Goal: Information Seeking & Learning: Find specific fact

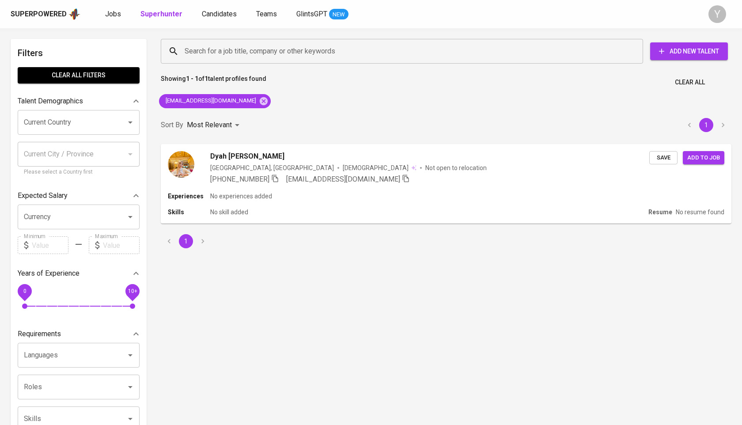
click at [259, 102] on icon at bounding box center [264, 101] width 10 height 10
click at [231, 50] on input "Search for a job title, company or other keywords" at bounding box center [403, 51] width 443 height 17
paste input "[EMAIL_ADDRESS][DOMAIN_NAME]"
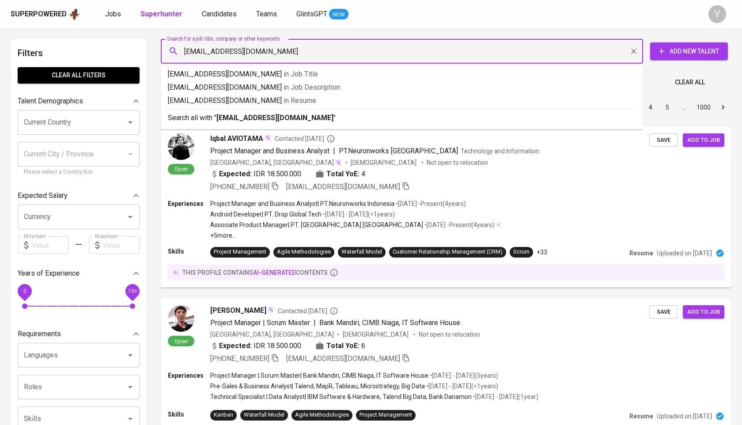
type input "[EMAIL_ADDRESS][DOMAIN_NAME]"
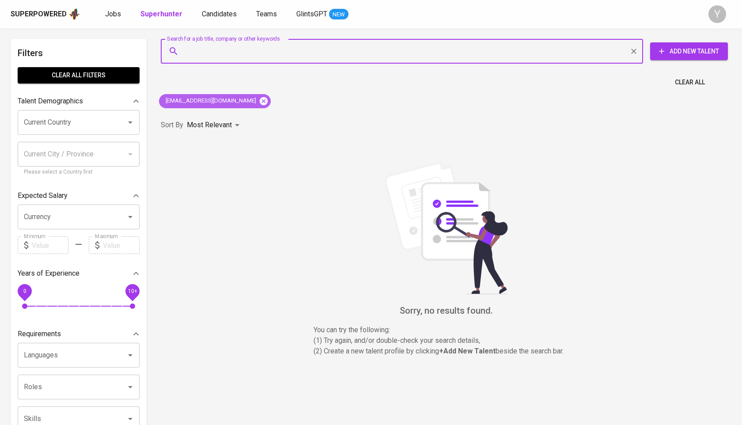
click at [260, 99] on icon at bounding box center [264, 101] width 8 height 8
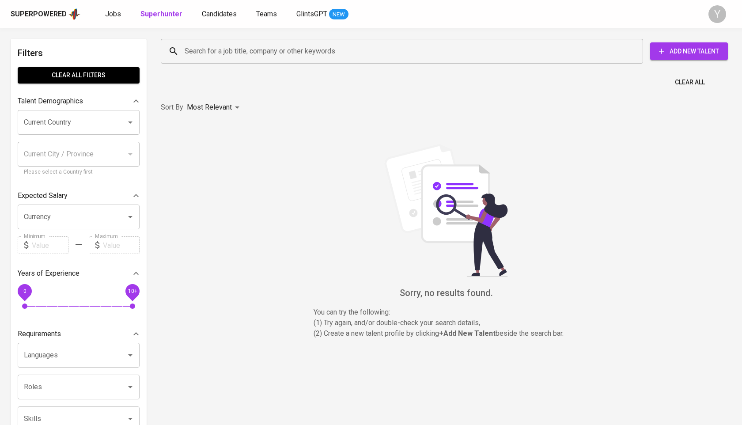
click at [260, 60] on div "Search for a job title, company or other keywords" at bounding box center [402, 51] width 482 height 25
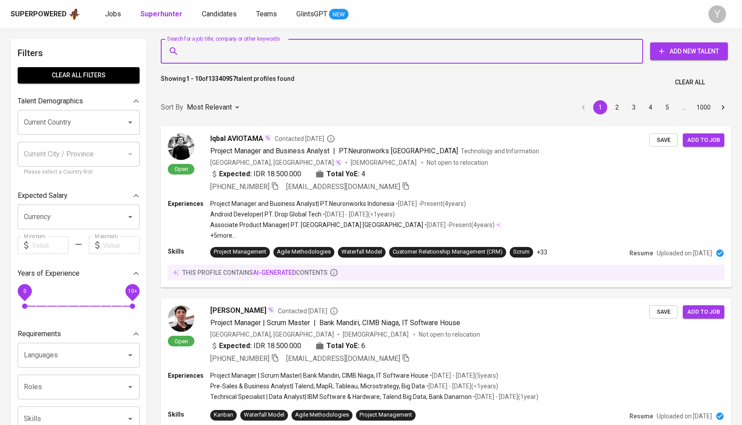
click at [269, 50] on input "Search for a job title, company or other keywords" at bounding box center [403, 51] width 443 height 17
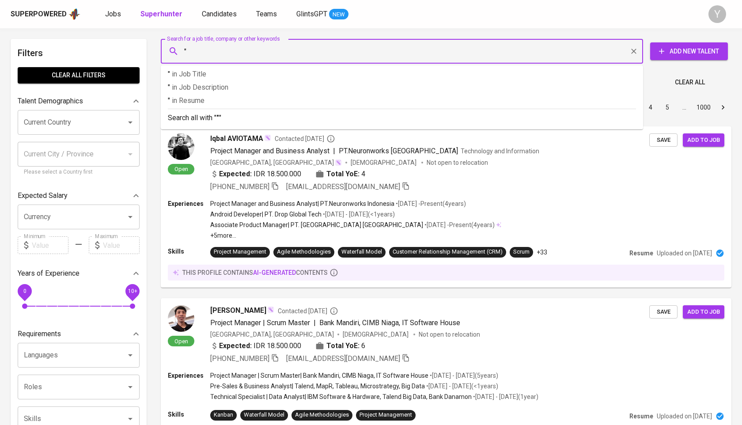
paste input "Sinta Kartika Widyowati"
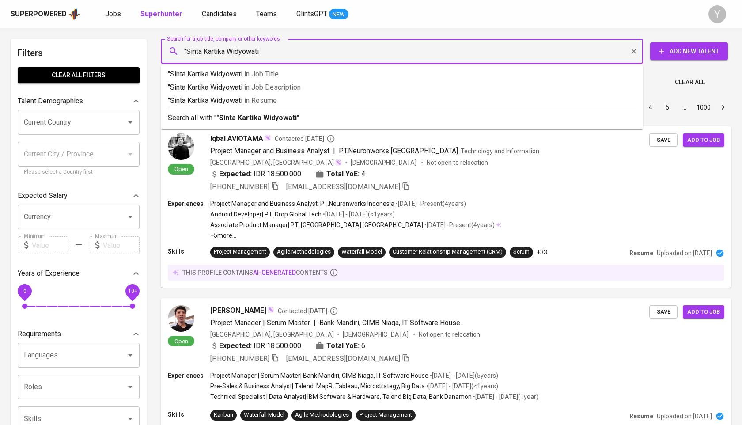
type input ""Sinta Kartika Widyowati""
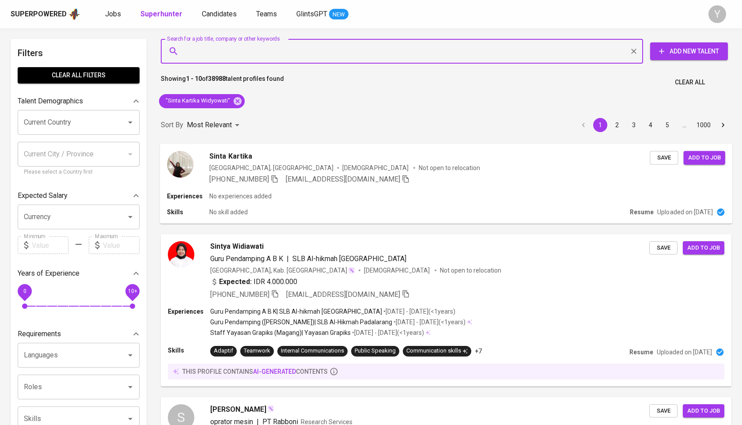
click at [191, 174] on div at bounding box center [180, 164] width 26 height 26
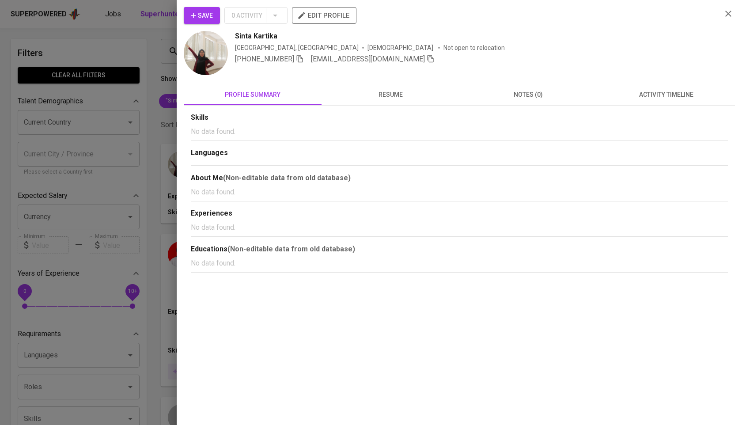
click at [209, 43] on img at bounding box center [206, 53] width 44 height 44
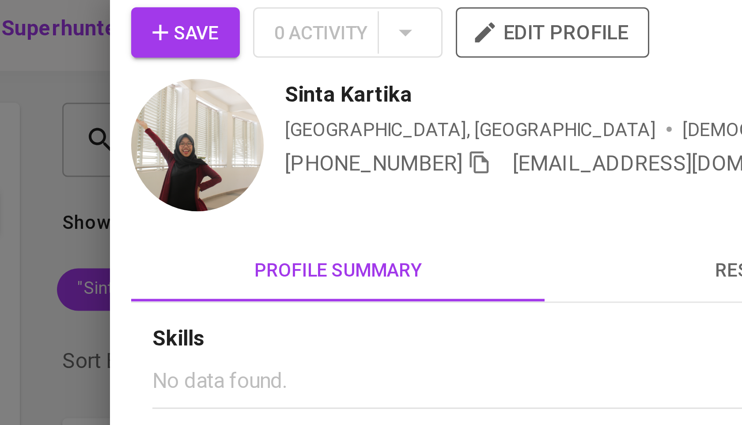
click at [155, 51] on div at bounding box center [371, 212] width 742 height 425
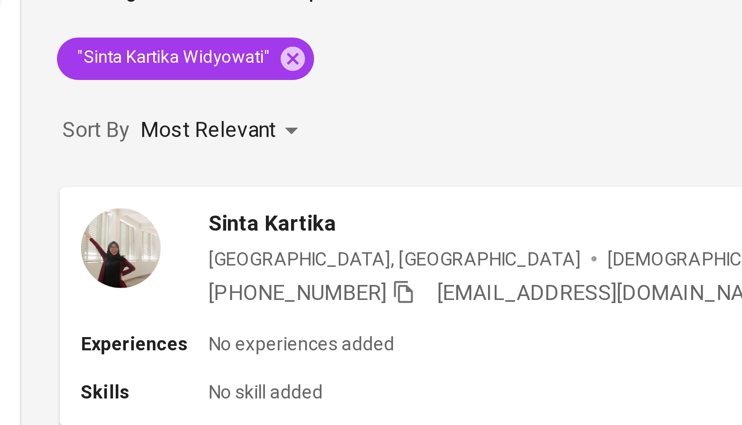
click at [276, 179] on icon "button" at bounding box center [275, 178] width 8 height 8
